Goal: Task Accomplishment & Management: Manage account settings

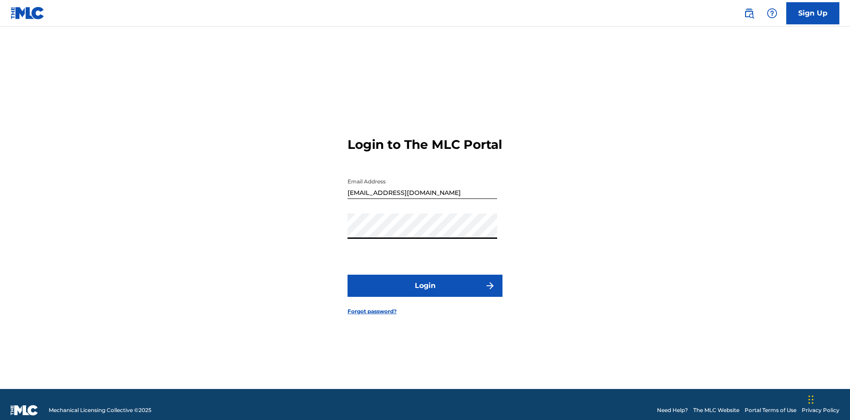
click at [425, 282] on button "Login" at bounding box center [424, 285] width 155 height 22
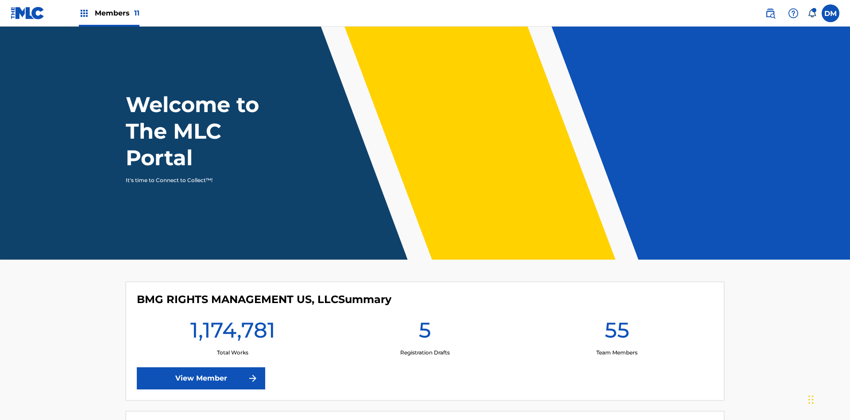
click at [109, 13] on span "Members 11" at bounding box center [117, 13] width 45 height 10
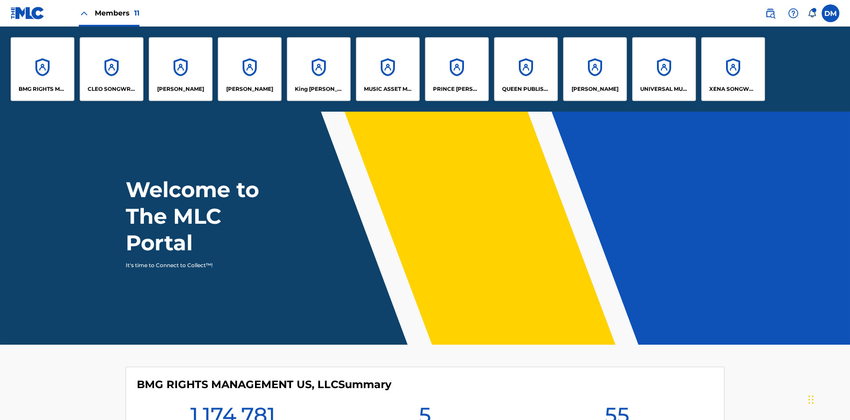
click at [318, 89] on p "King [PERSON_NAME]" at bounding box center [319, 89] width 48 height 8
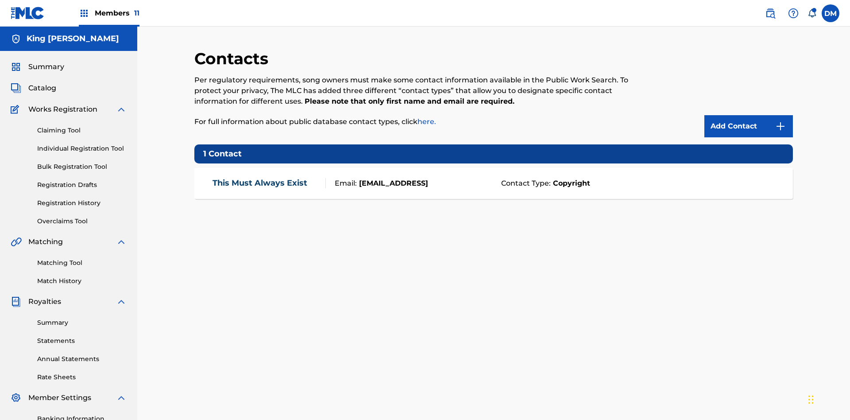
click at [780, 121] on img at bounding box center [780, 126] width 11 height 11
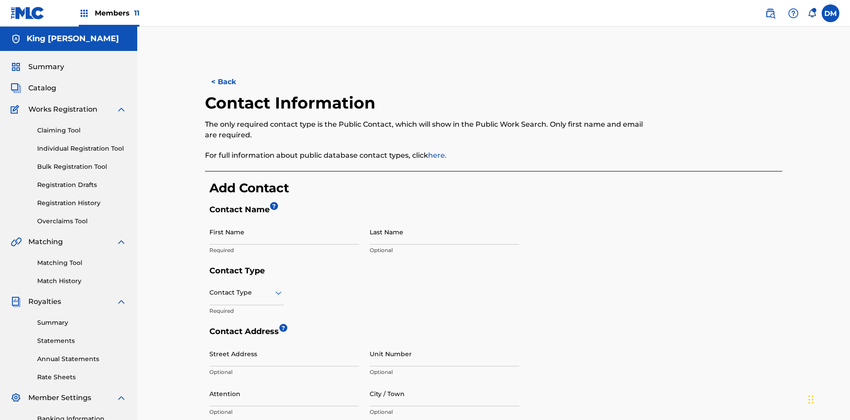
click at [284, 219] on input "First Name" at bounding box center [284, 231] width 150 height 25
type input "2025.08.22.04.23.44"
click at [444, 219] on input "Last Name" at bounding box center [445, 231] width 150 height 25
type input "2025.08.22.04.23.44"
click at [210, 288] on input "text" at bounding box center [210, 292] width 2 height 9
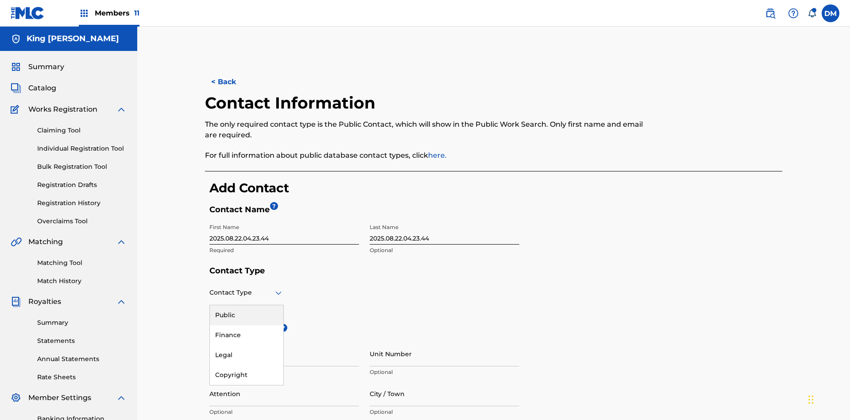
click at [247, 305] on div "Public" at bounding box center [246, 315] width 73 height 20
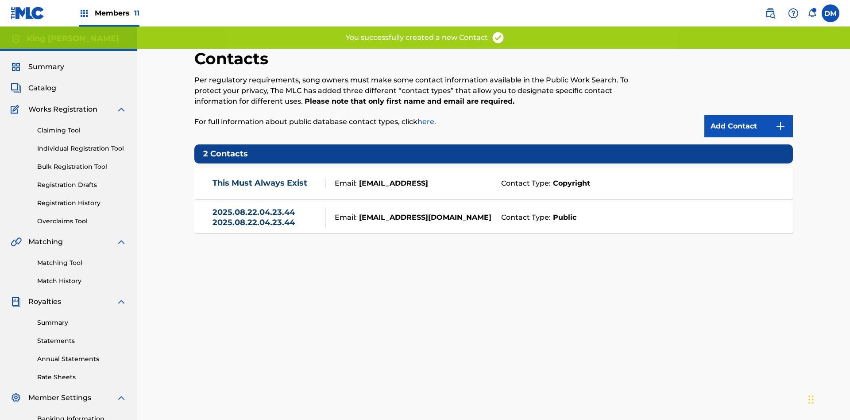
click at [266, 207] on link "2025.08.22.04.23.44 2025.08.22.04.23.44" at bounding box center [266, 217] width 109 height 20
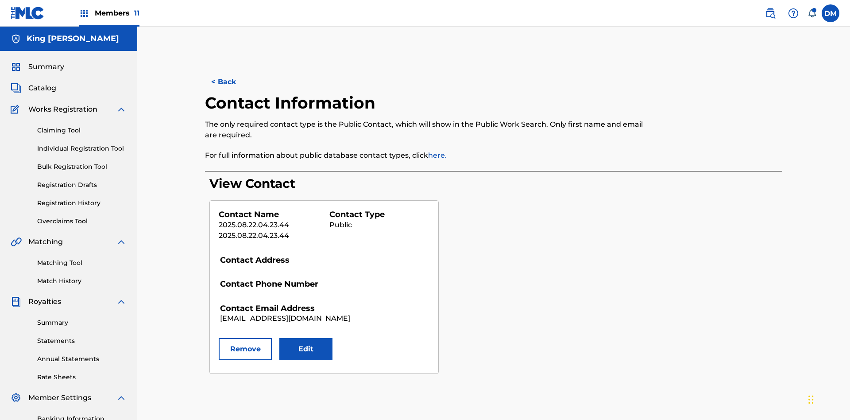
click at [306, 338] on button "Edit" at bounding box center [305, 349] width 53 height 22
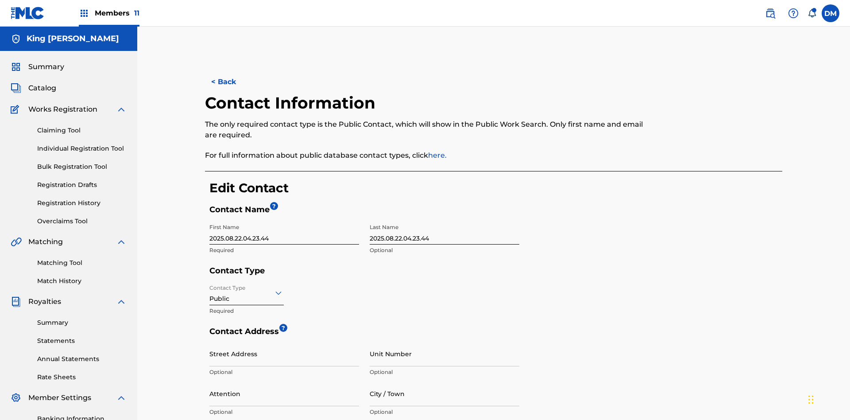
click at [284, 219] on input "2025.08.22.04.23.44" at bounding box center [284, 231] width 150 height 25
type input "2025.08.22.04.25.52"
click at [444, 219] on input "2025.08.22.04.23.44" at bounding box center [445, 231] width 150 height 25
type input "2025.08.22.04.25.52"
click at [210, 288] on input "Contact Type" at bounding box center [210, 292] width 2 height 9
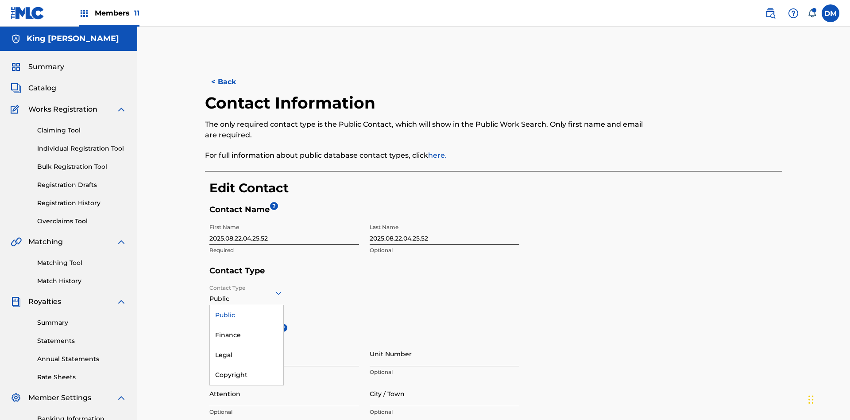
click at [247, 325] on div "Finance" at bounding box center [246, 335] width 73 height 20
click at [444, 381] on input "City / Town" at bounding box center [445, 393] width 150 height 25
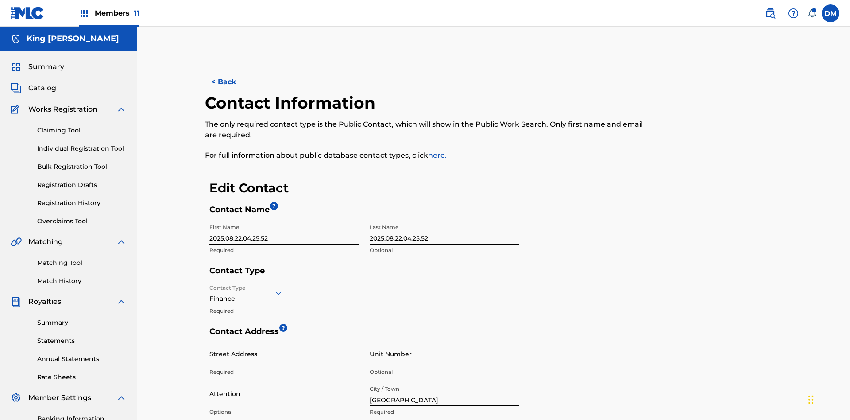
type input "[GEOGRAPHIC_DATA]"
click at [284, 341] on input "Street Address" at bounding box center [284, 353] width 150 height 25
type input "[STREET_ADDRESS]"
click at [444, 341] on input "Unit Number" at bounding box center [445, 353] width 150 height 25
type input "77"
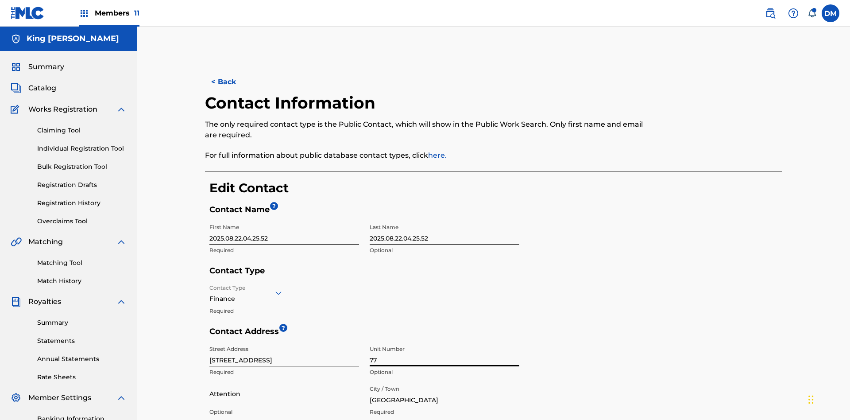
click at [284, 381] on input "Attention" at bounding box center [284, 393] width 150 height 25
type input "[PERSON_NAME]"
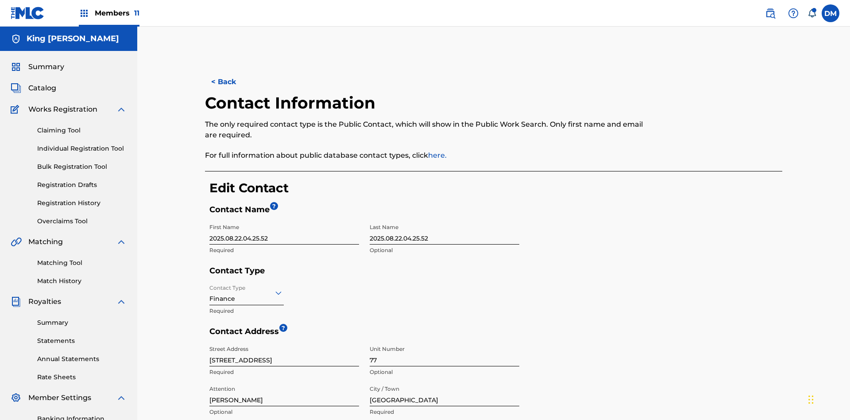
type input "[GEOGRAPHIC_DATA]"
type input "2060"
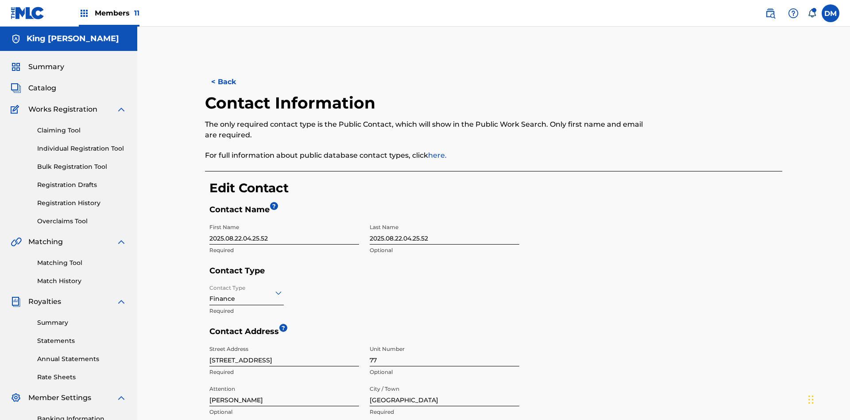
type input "293"
type input "9199000"
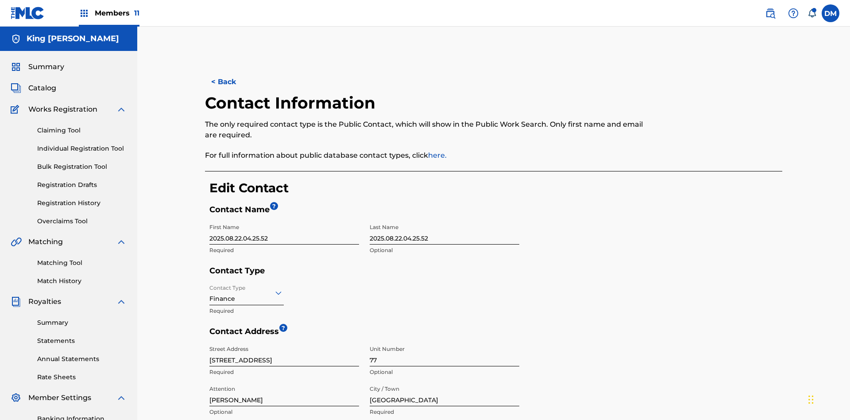
type input "[EMAIL_ADDRESS][DOMAIN_NAME]"
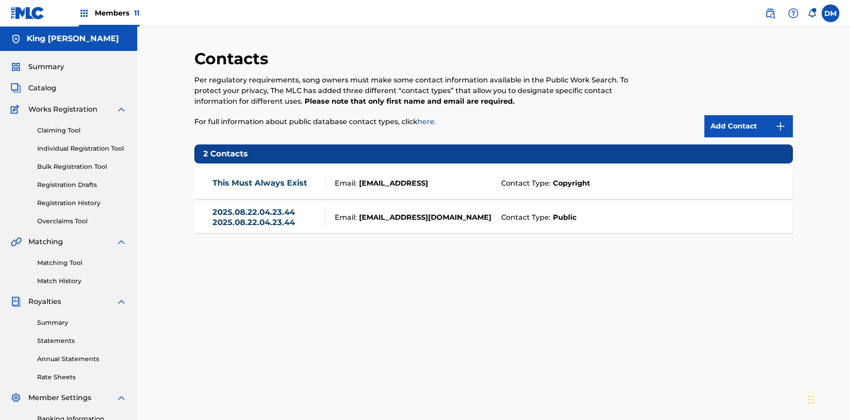
click at [259, 178] on link "This Must Always Exist" at bounding box center [259, 183] width 95 height 10
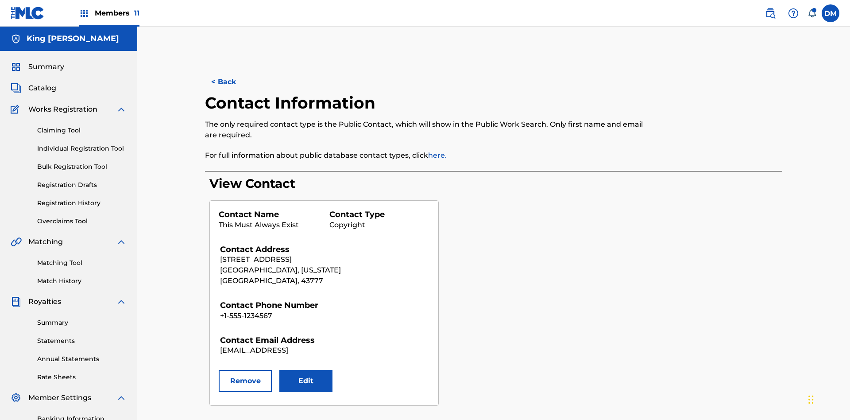
click at [245, 370] on button "Remove" at bounding box center [245, 381] width 53 height 22
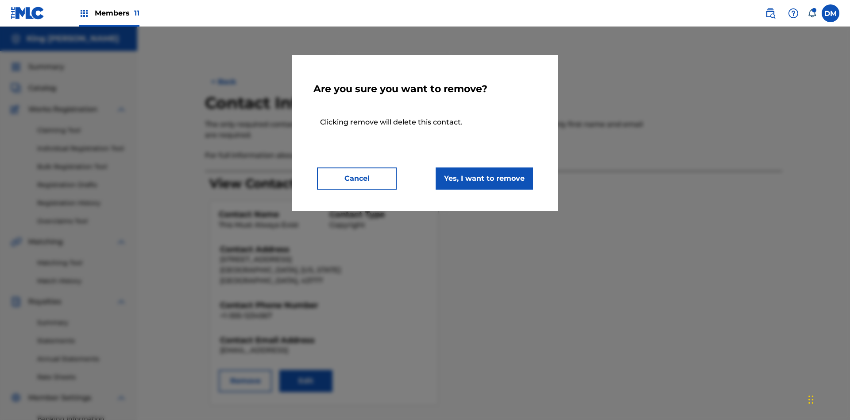
click at [484, 178] on button "Yes, I want to remove" at bounding box center [484, 178] width 97 height 22
